Goal: Navigation & Orientation: Go to known website

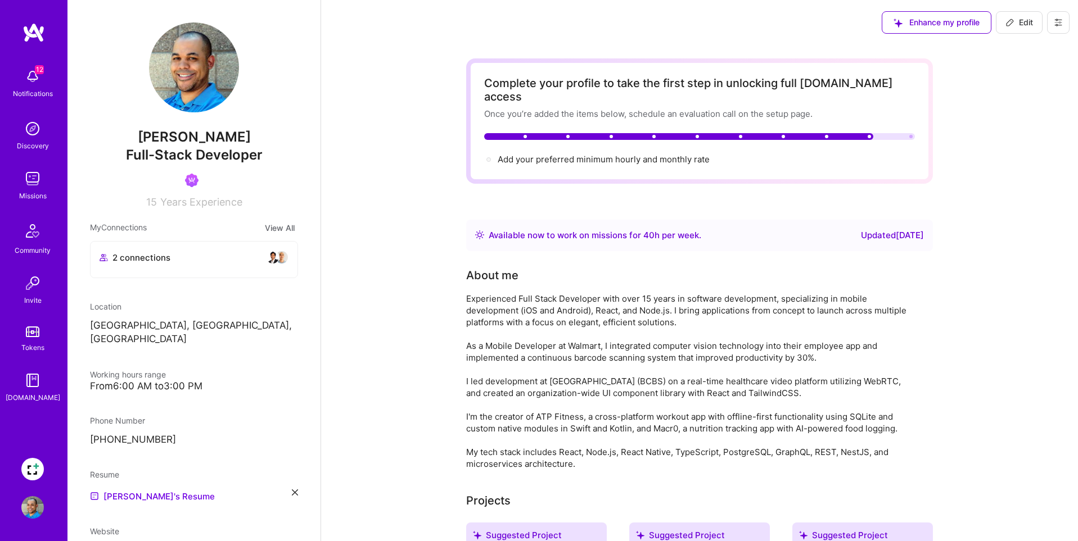
click at [33, 468] on img at bounding box center [32, 469] width 22 height 22
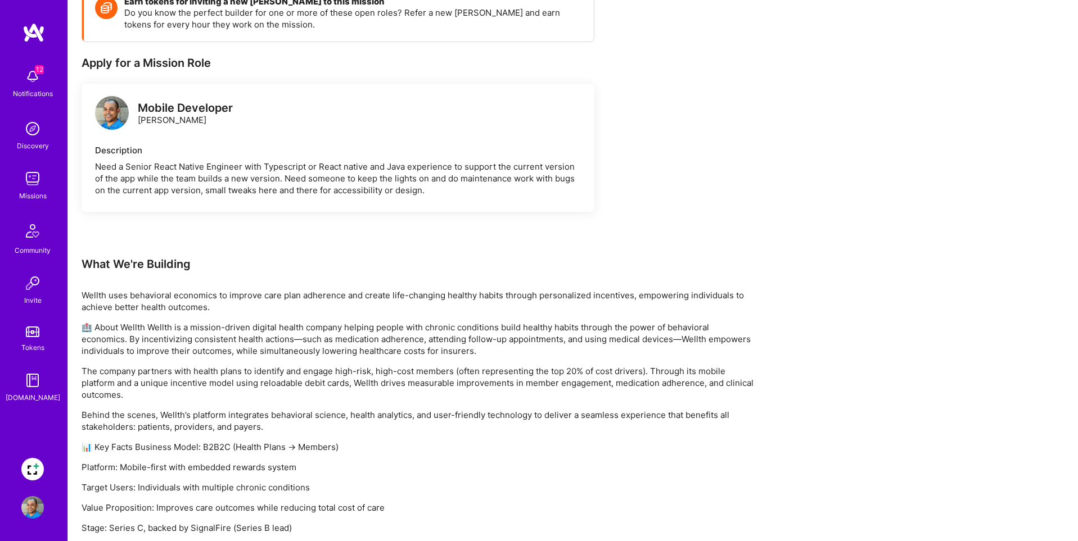
scroll to position [302, 0]
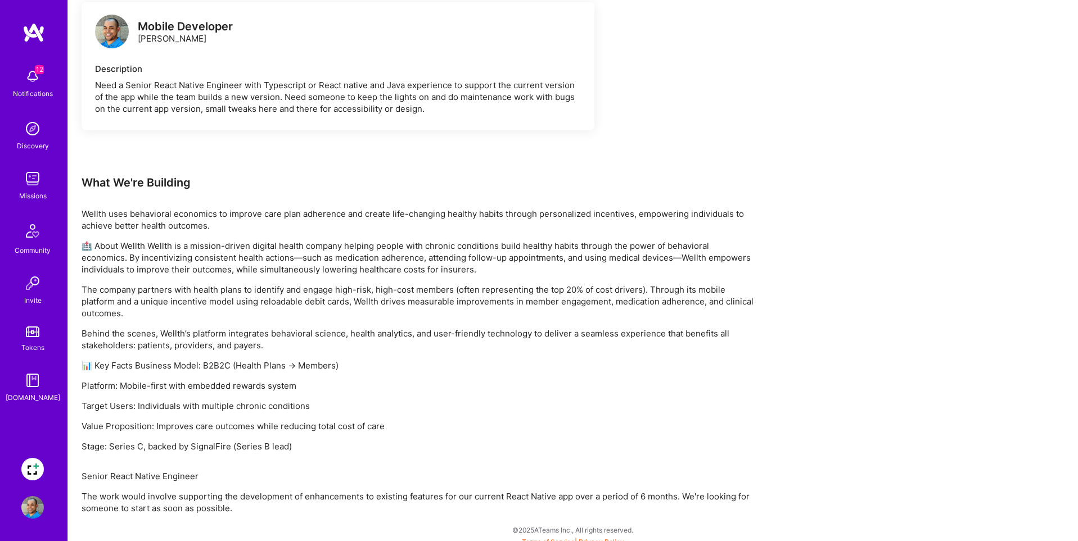
click at [28, 465] on img at bounding box center [32, 469] width 22 height 22
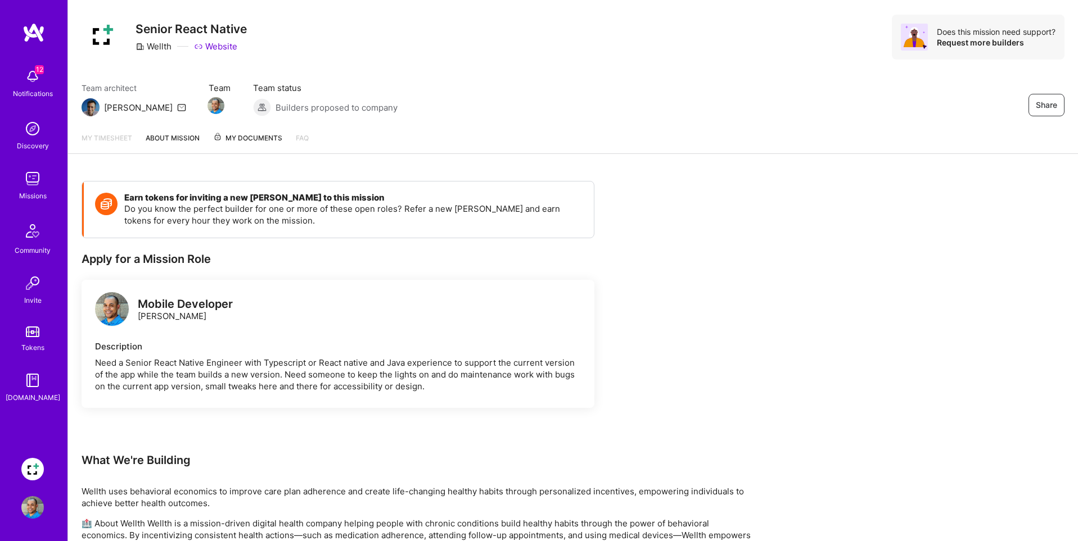
scroll to position [0, 0]
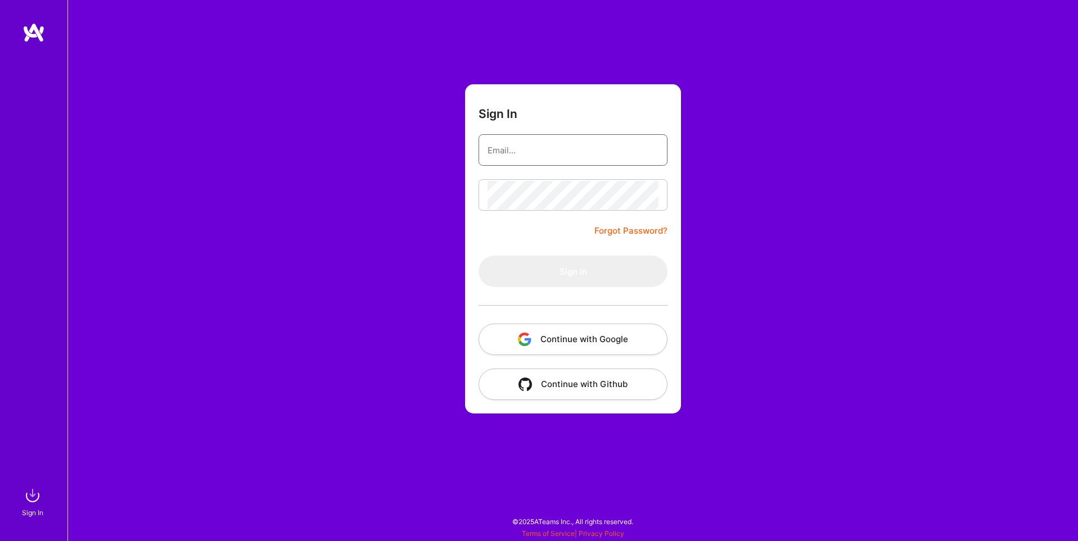
type input "sarahjanemills@gmail.com"
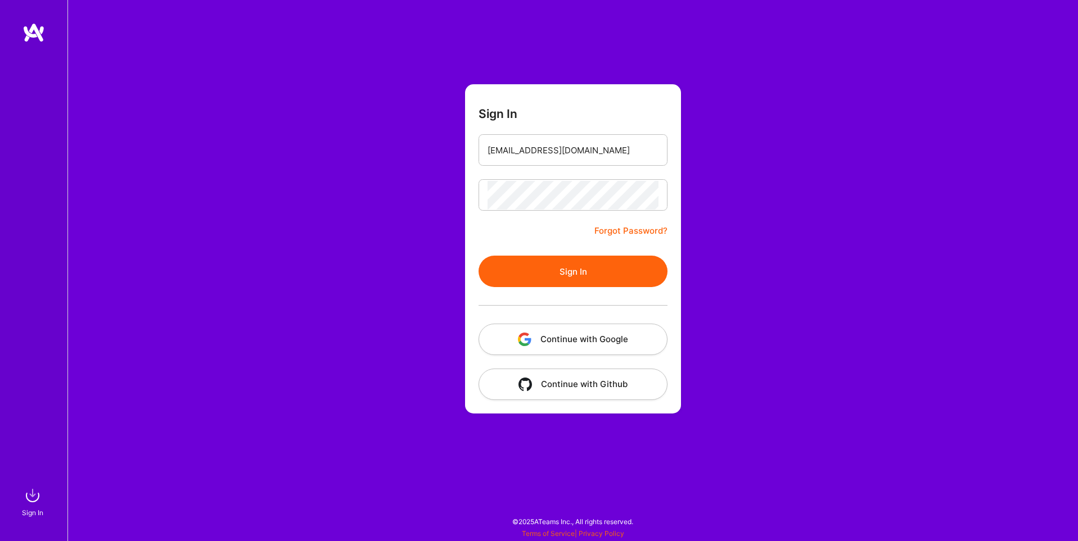
click at [591, 337] on button "Continue with Google" at bounding box center [572, 339] width 189 height 31
